Goal: Transaction & Acquisition: Purchase product/service

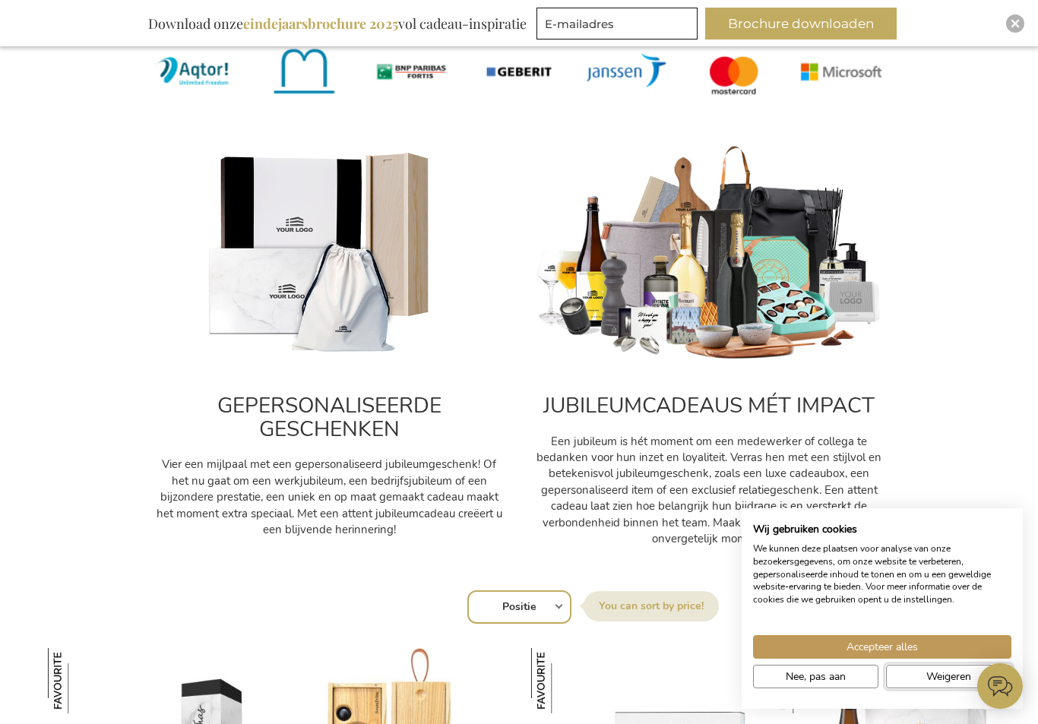
click at [945, 685] on span "Weigeren" at bounding box center [948, 677] width 45 height 16
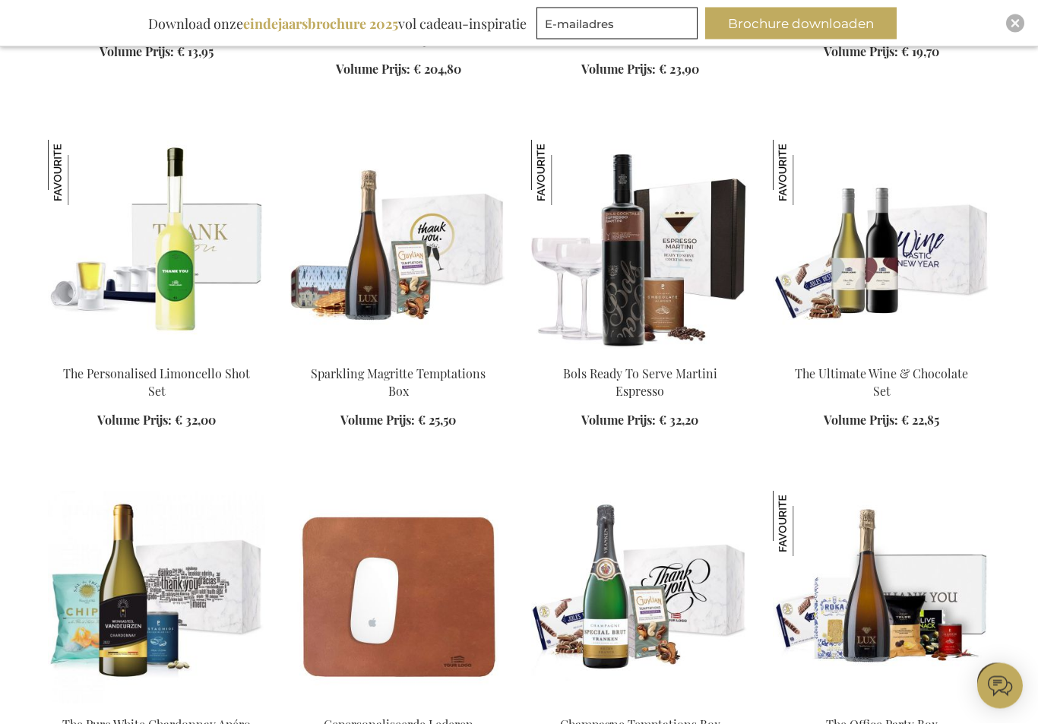
scroll to position [1422, 0]
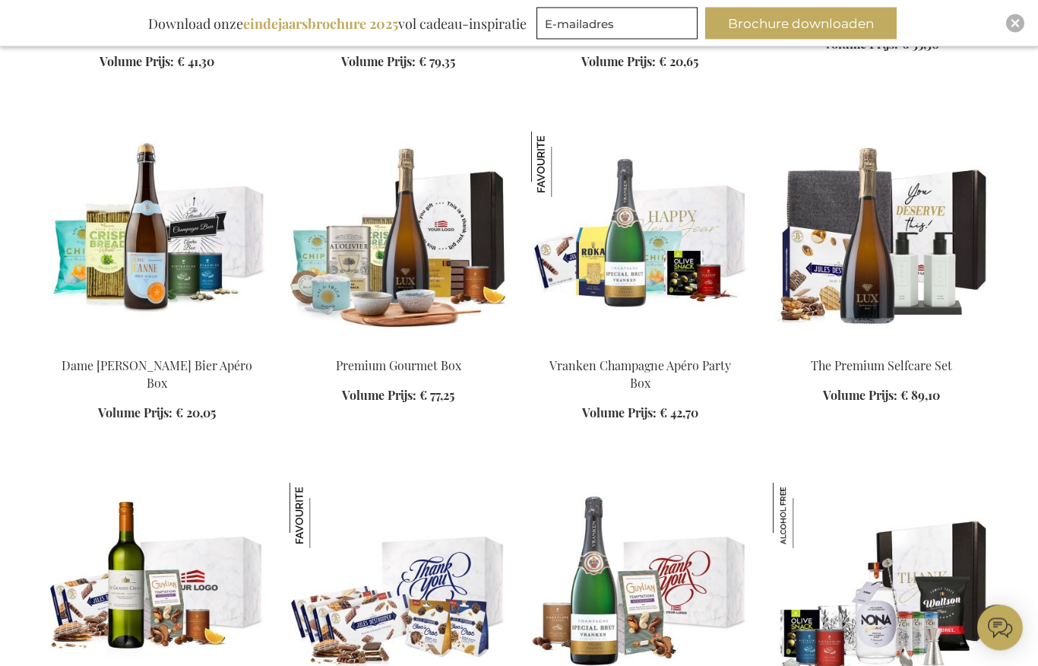
scroll to position [2814, 0]
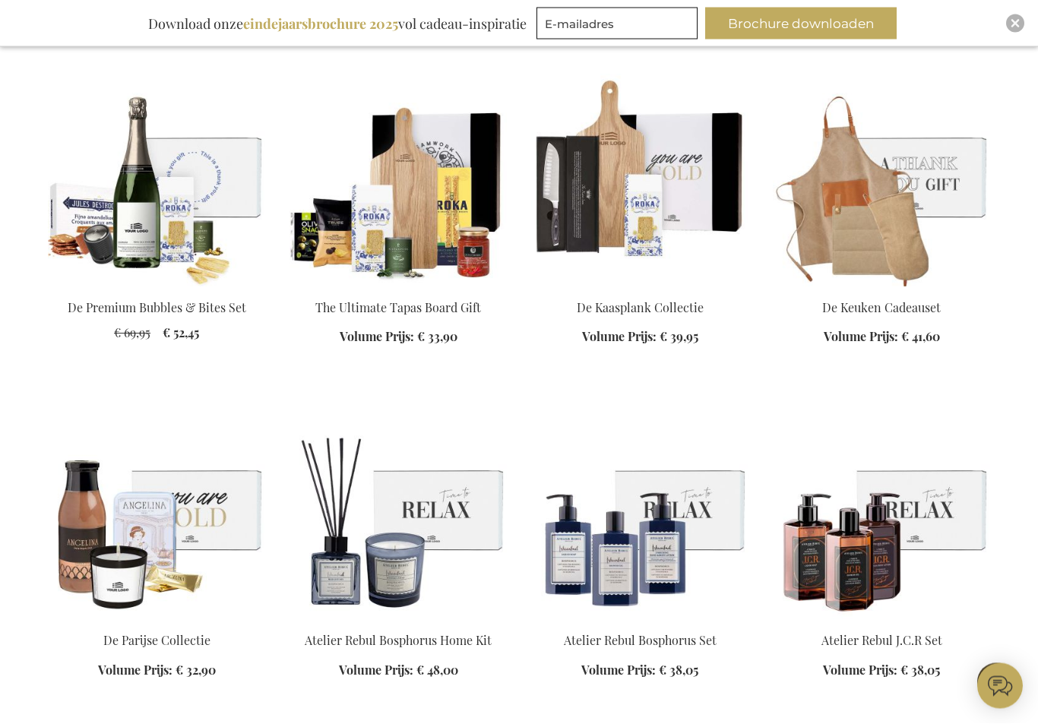
scroll to position [3926, 0]
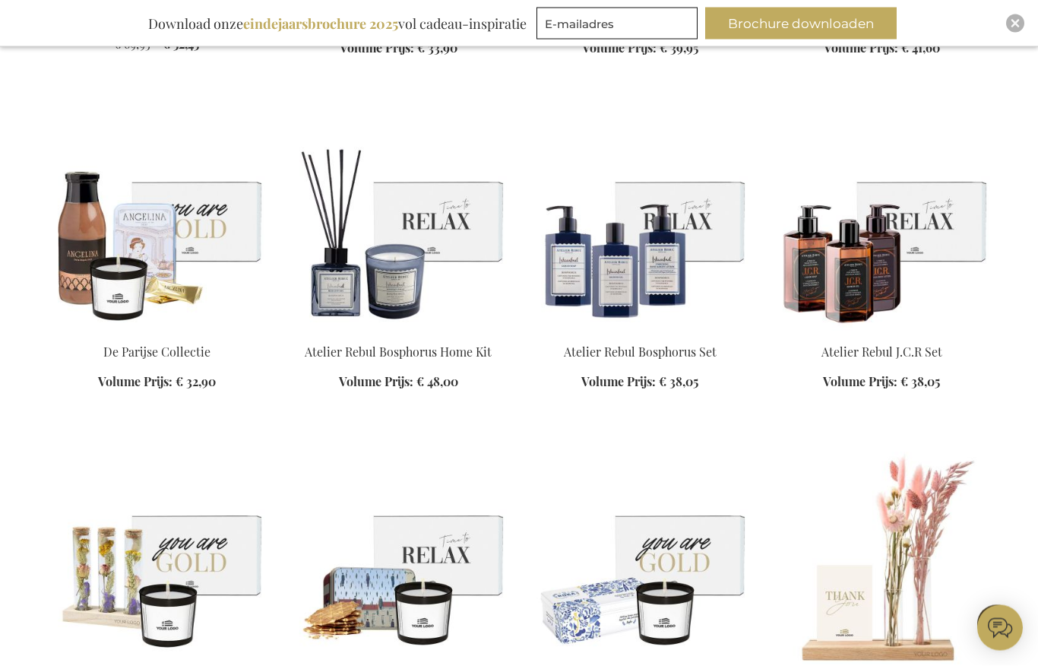
scroll to position [4213, 0]
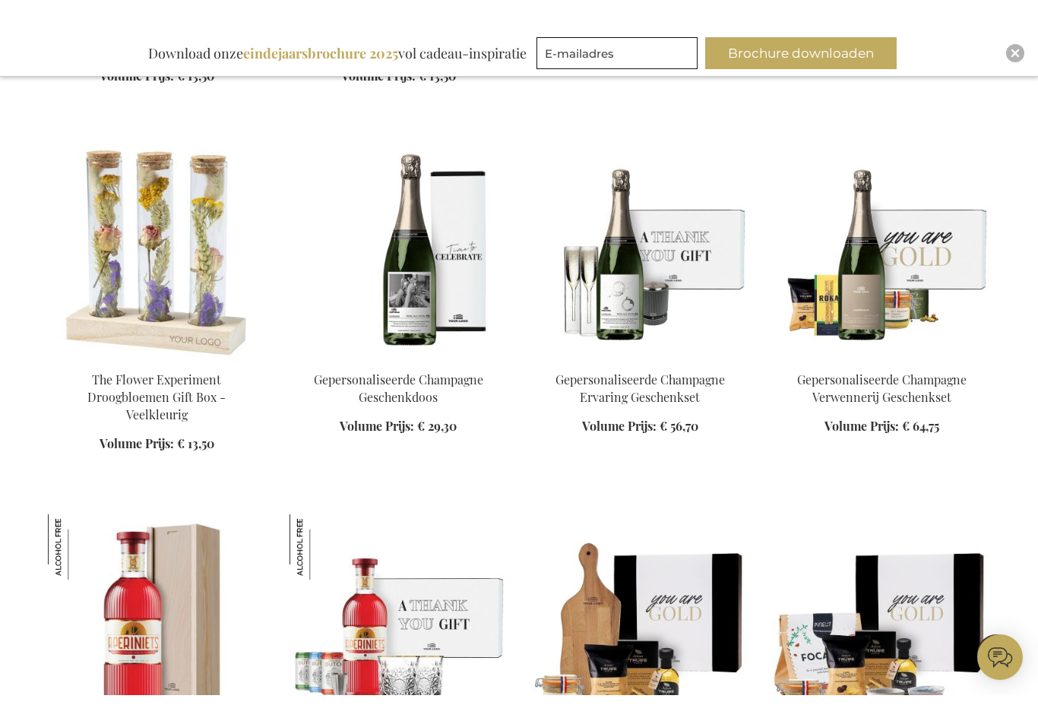
scroll to position [5281, 0]
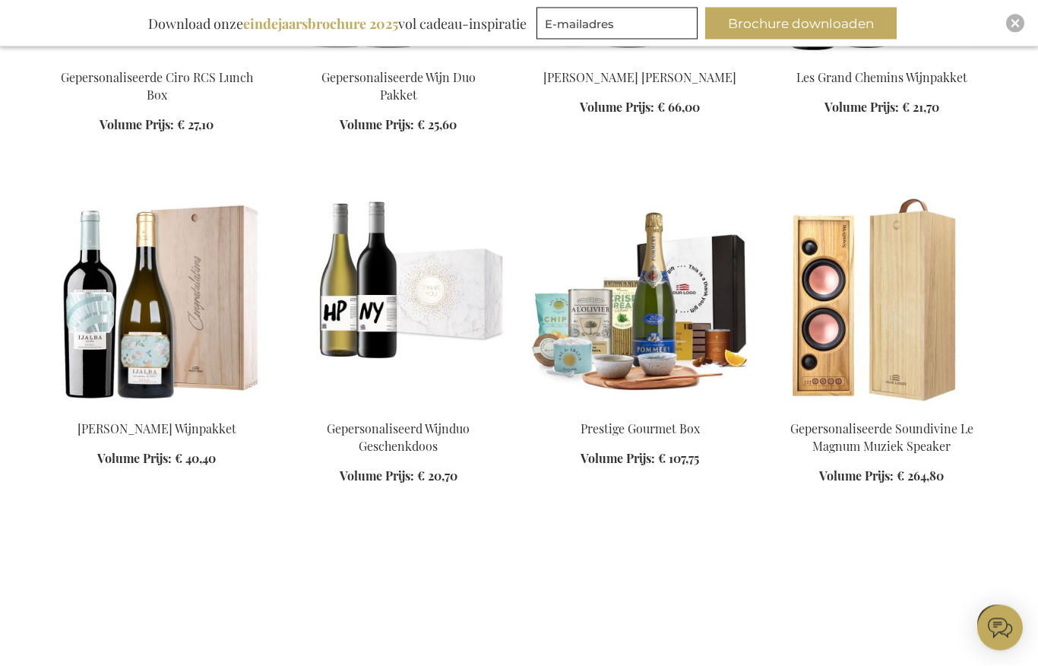
scroll to position [6593, 0]
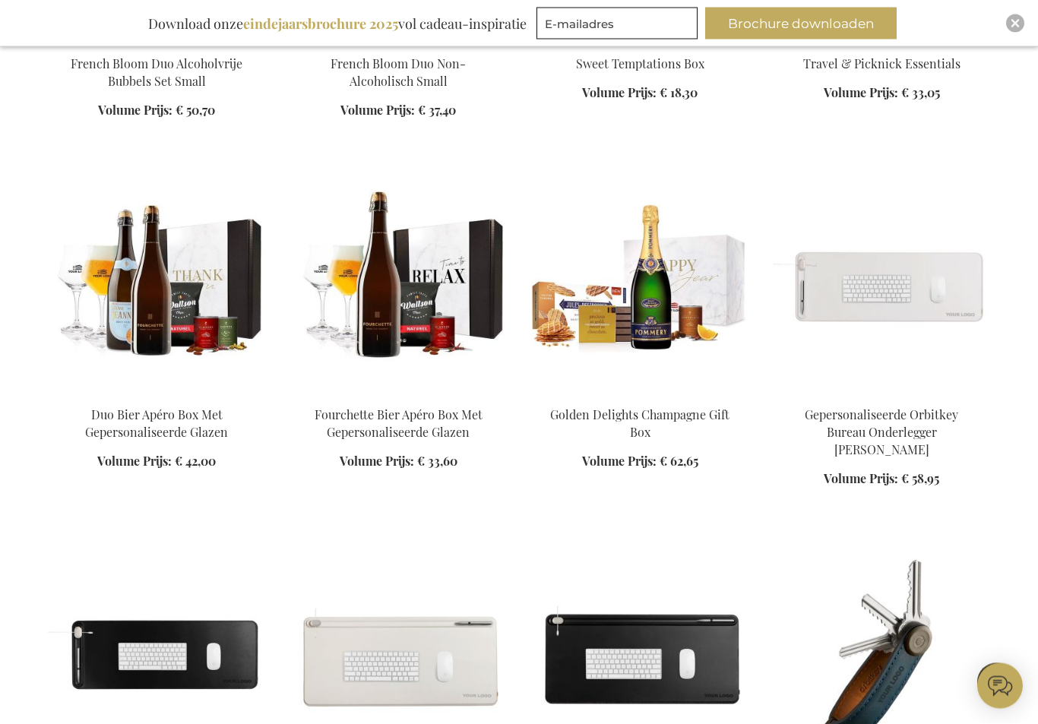
scroll to position [8011, 0]
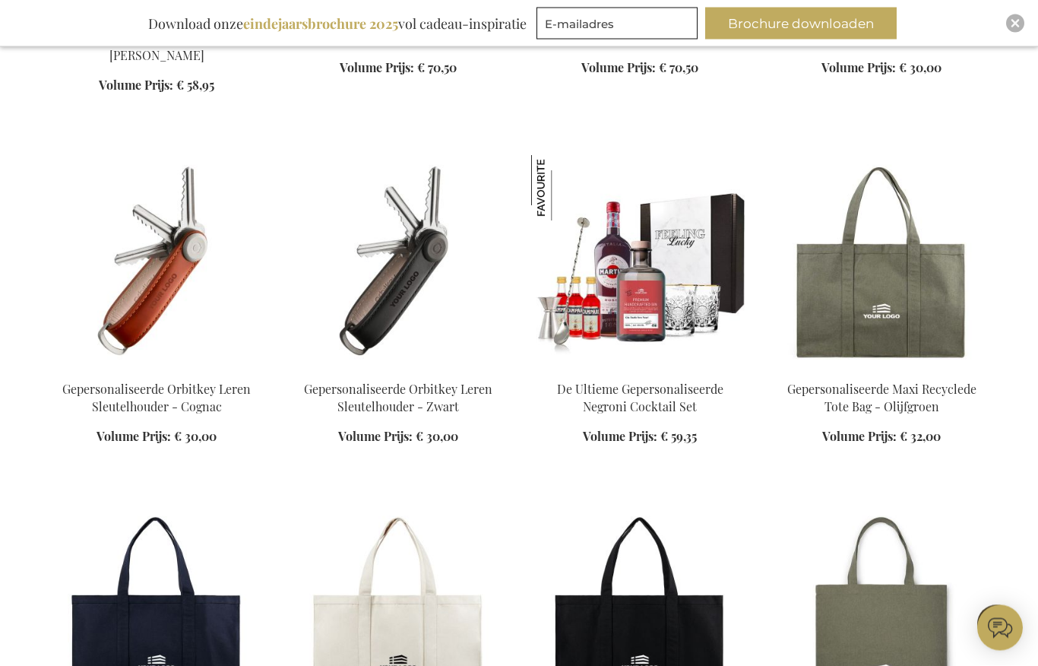
scroll to position [8773, 0]
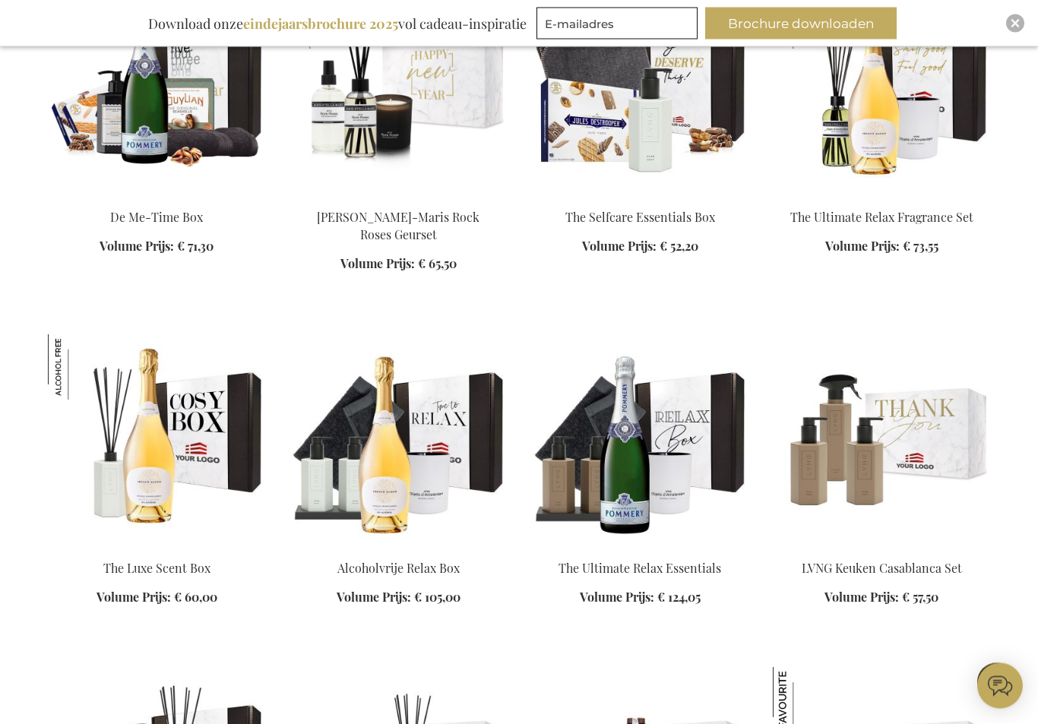
scroll to position [9997, 0]
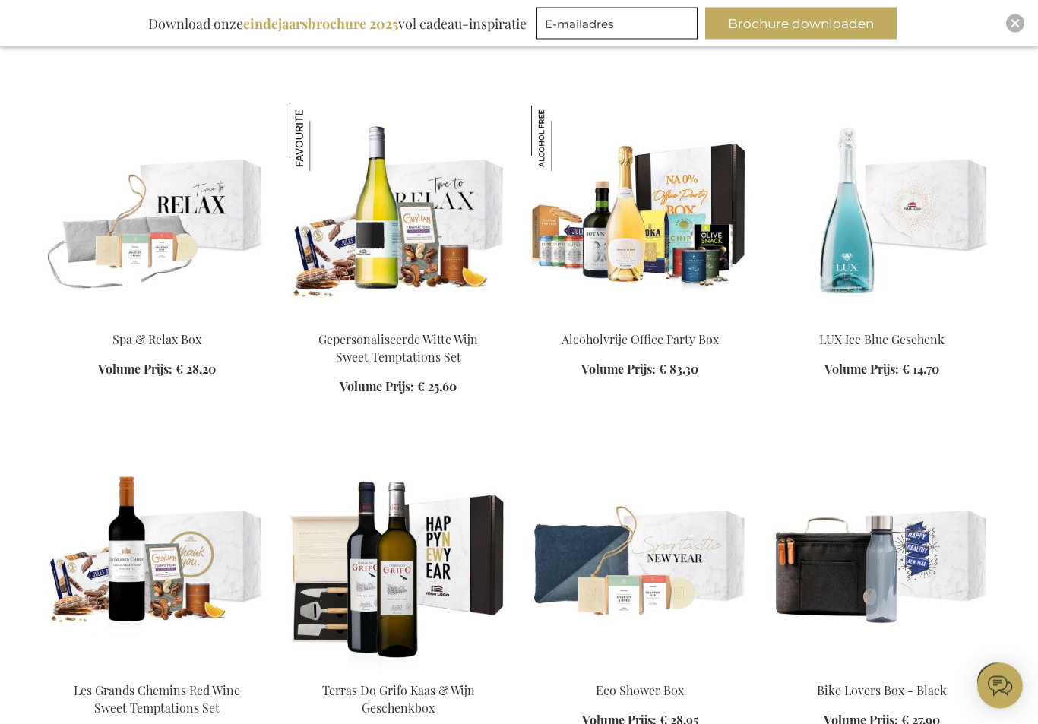
scroll to position [10893, 0]
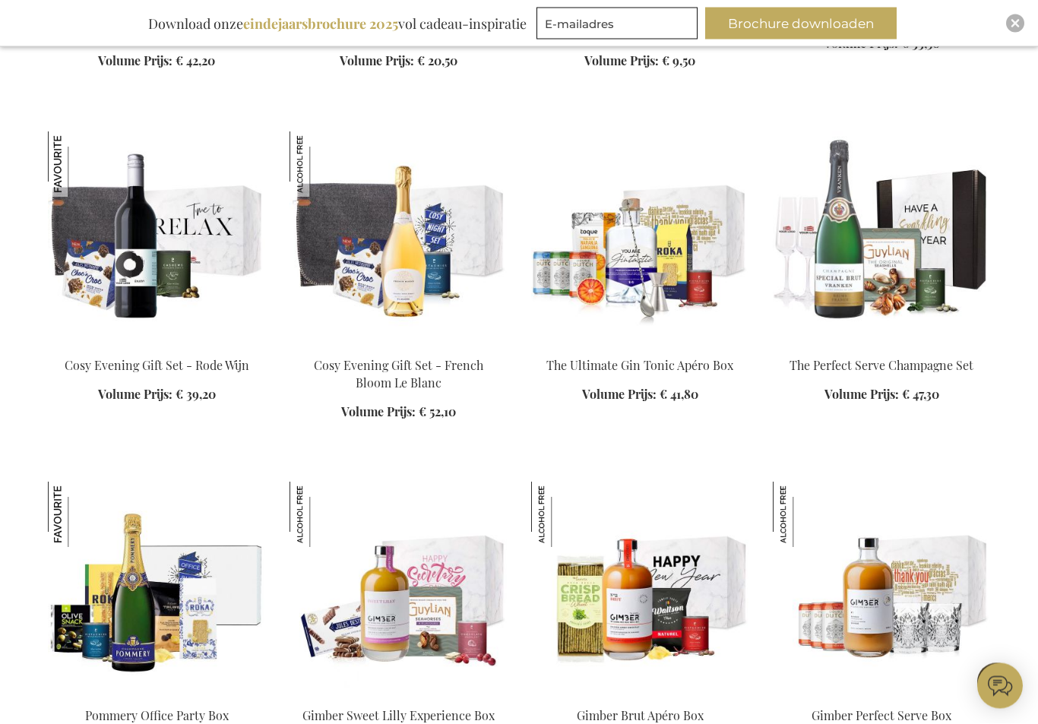
scroll to position [12271, 0]
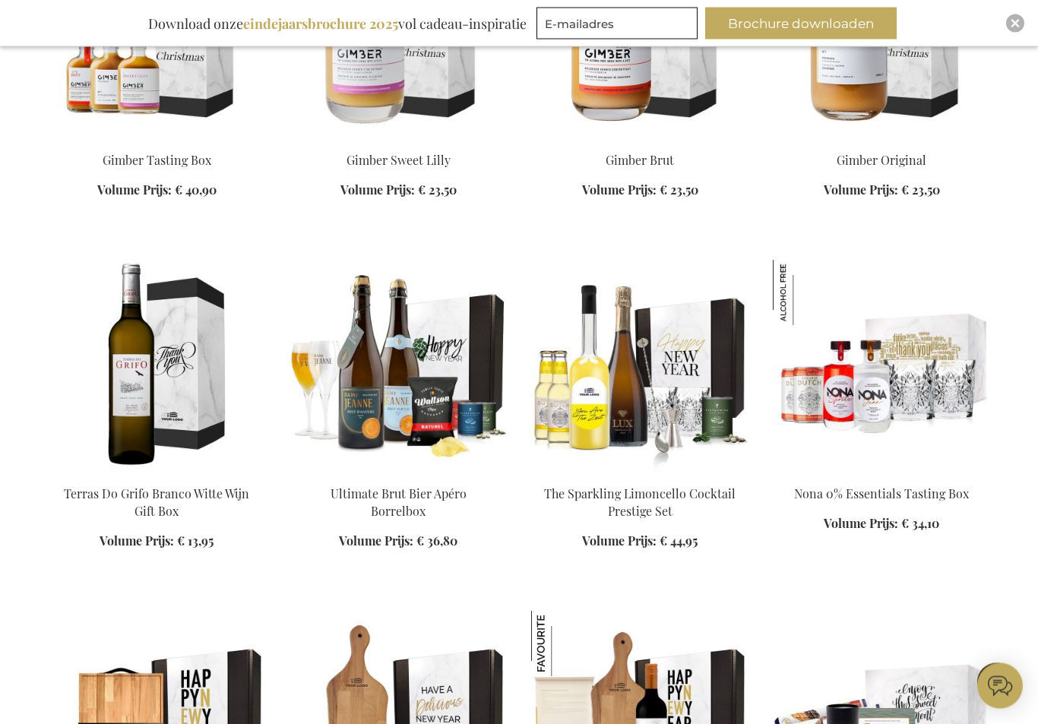
scroll to position [13161, 0]
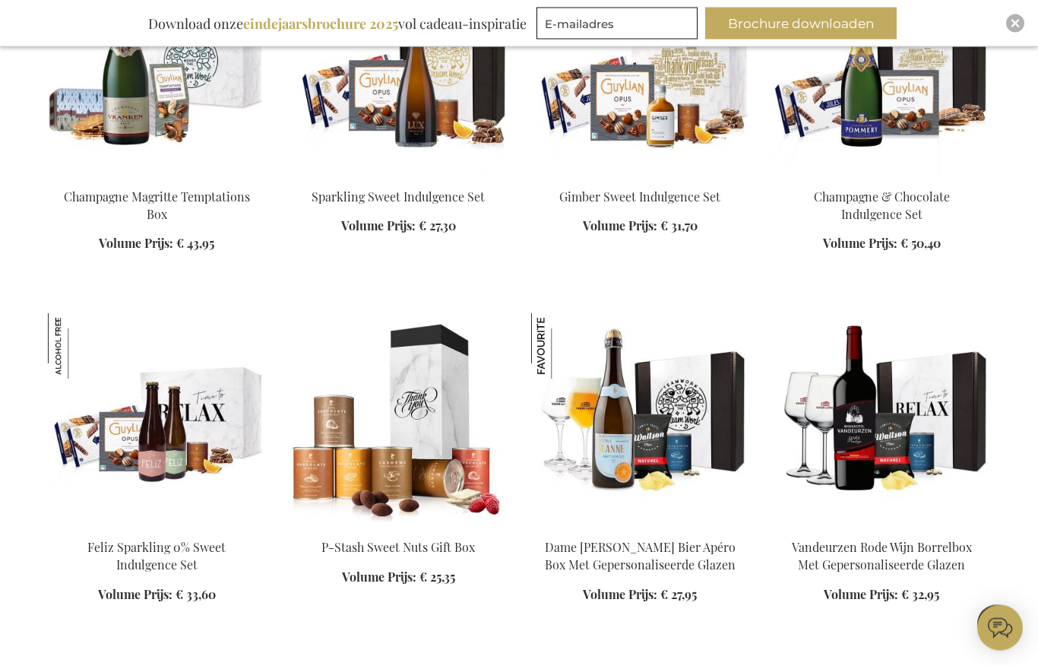
scroll to position [14492, 0]
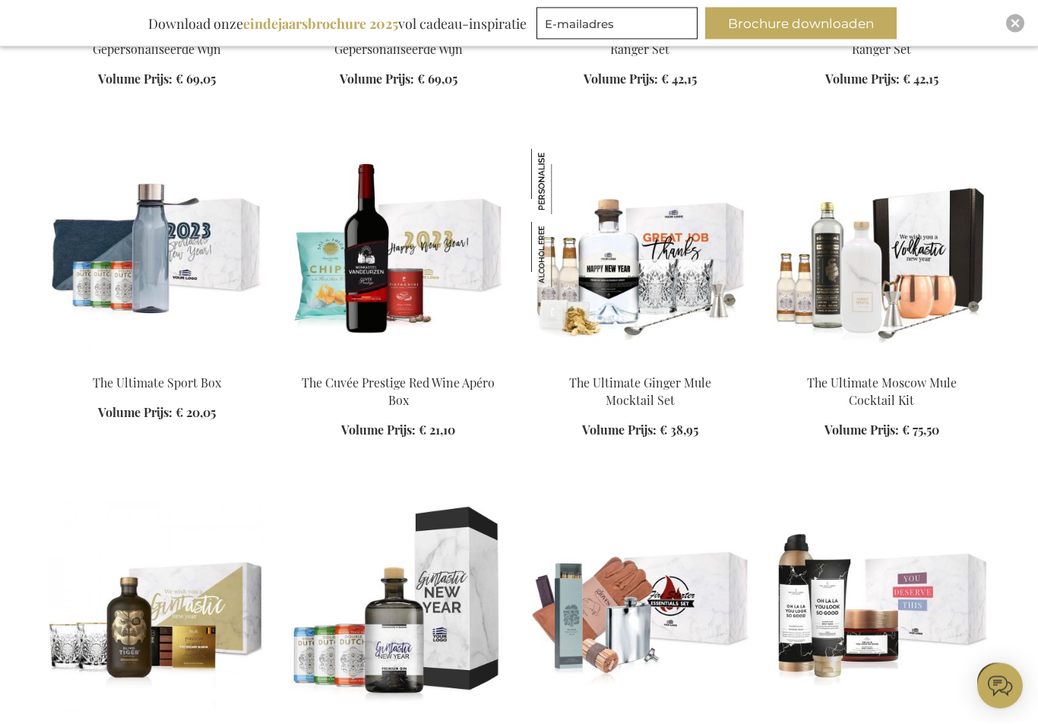
scroll to position [17447, 0]
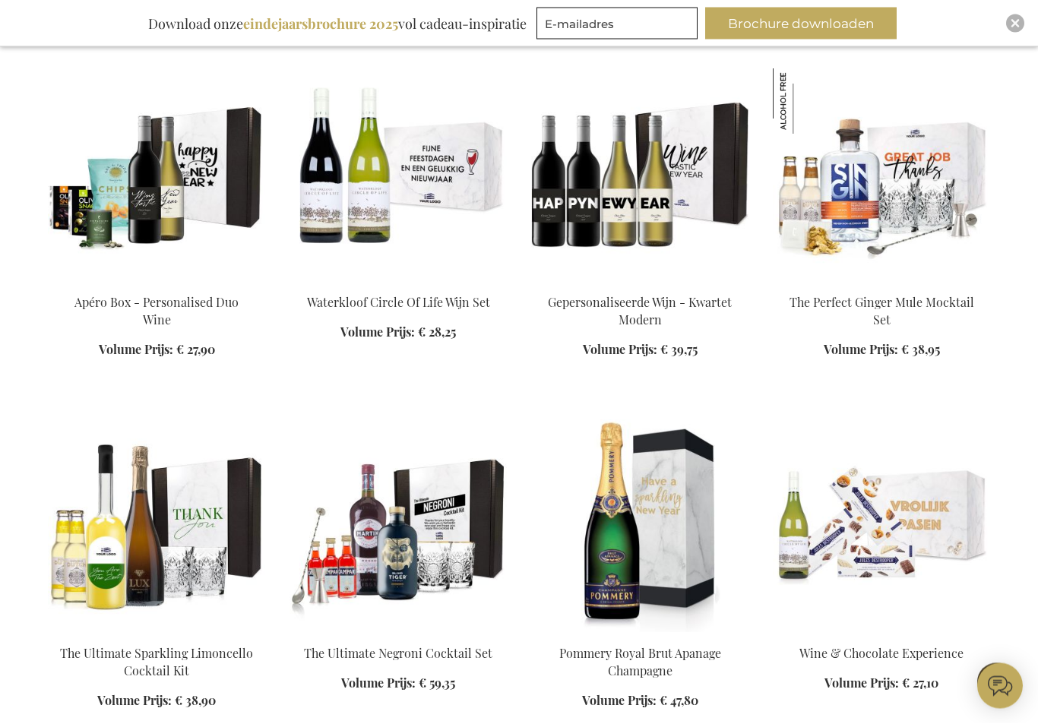
scroll to position [19282, 0]
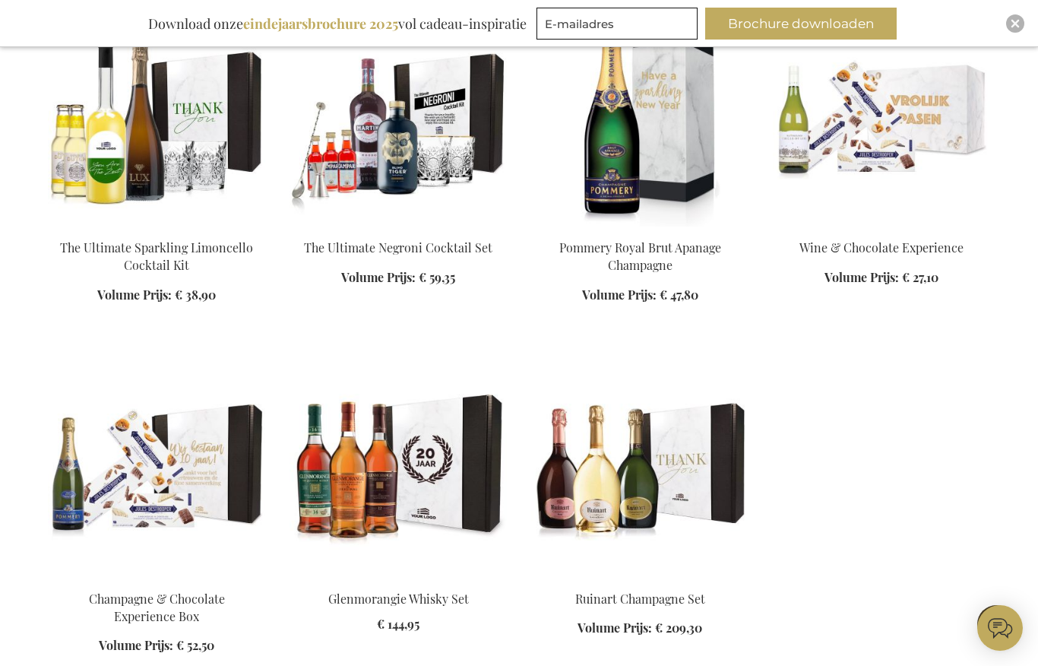
scroll to position [19688, 0]
click at [446, 364] on img at bounding box center [397, 470] width 217 height 213
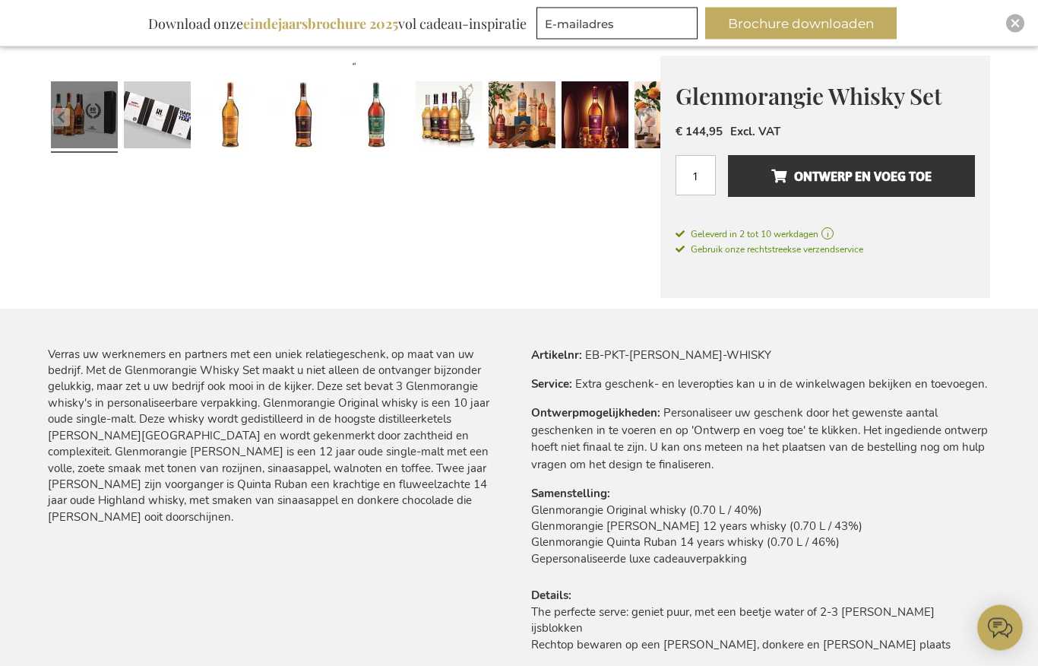
scroll to position [195, 0]
click at [846, 176] on span "Ontwerp en voeg toe" at bounding box center [851, 176] width 160 height 24
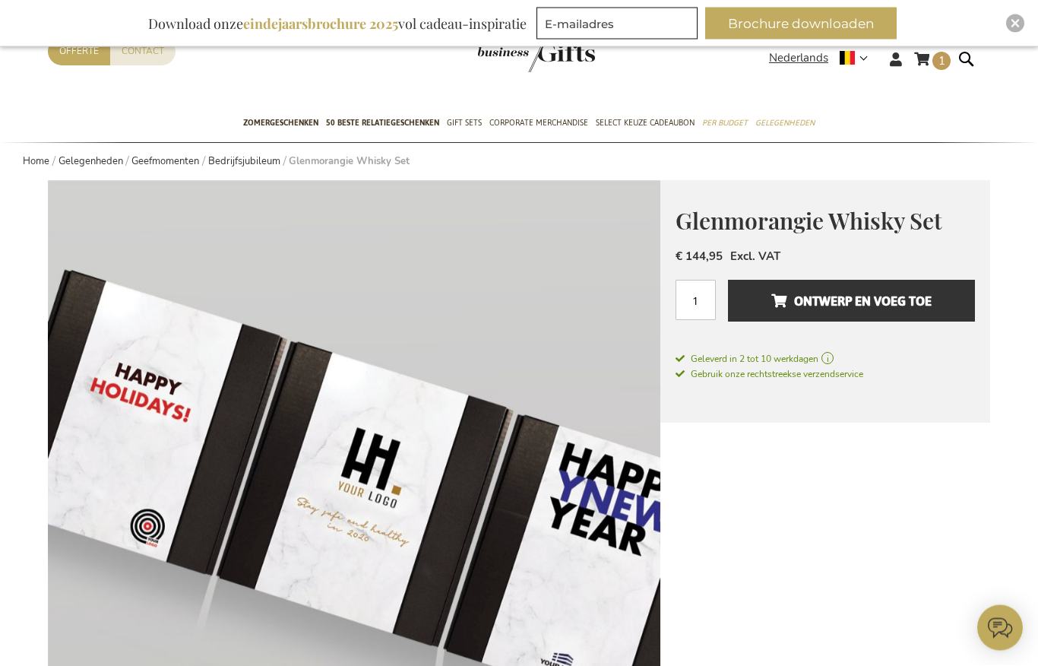
scroll to position [0, 0]
